Goal: Information Seeking & Learning: Learn about a topic

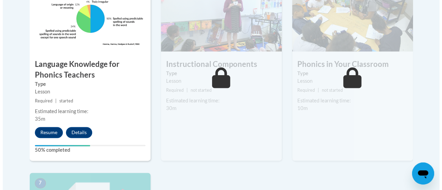
scroll to position [448, 0]
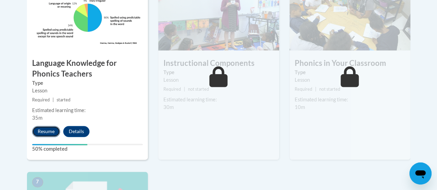
click at [44, 134] on button "Resume" at bounding box center [46, 131] width 28 height 11
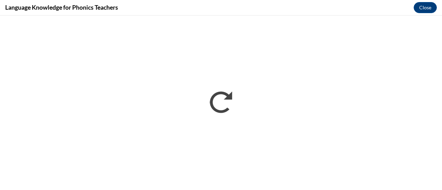
scroll to position [0, 0]
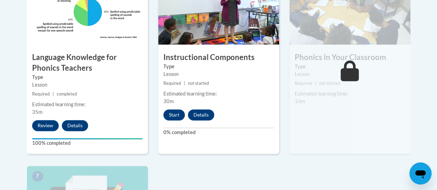
scroll to position [454, 0]
